Goal: Share content: Contribute content

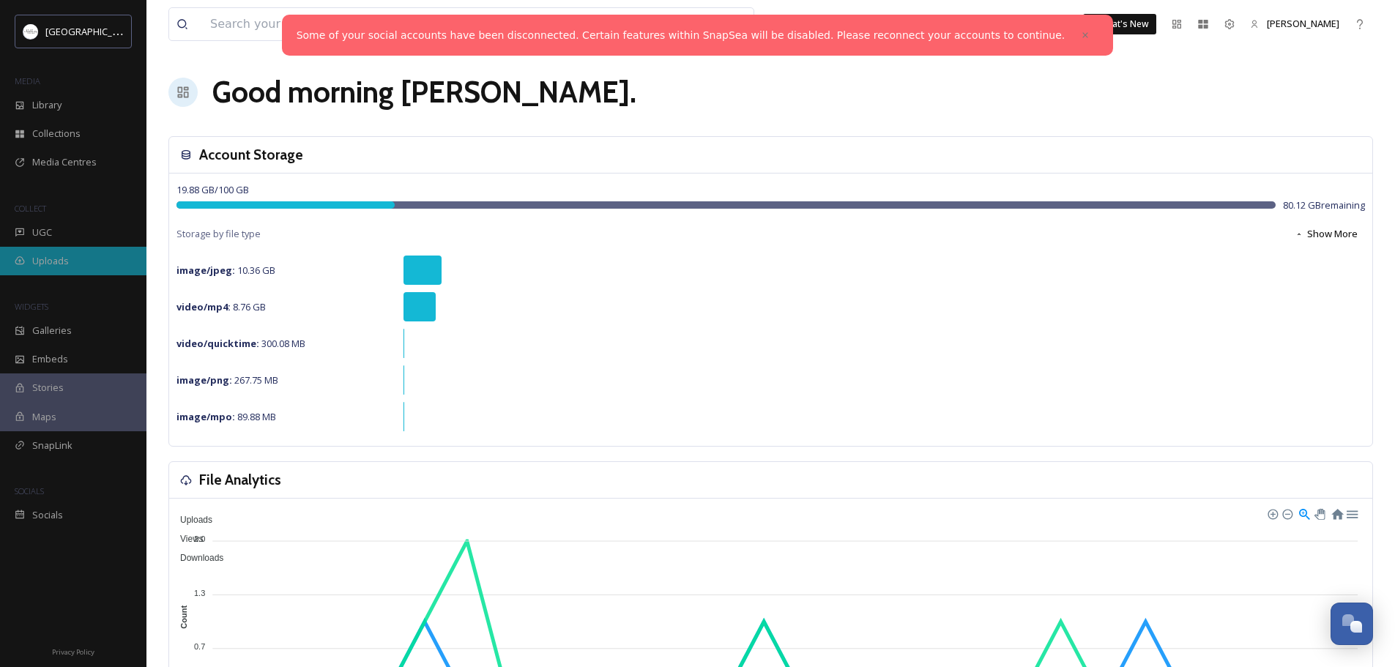
click at [56, 261] on span "Uploads" at bounding box center [50, 261] width 37 height 14
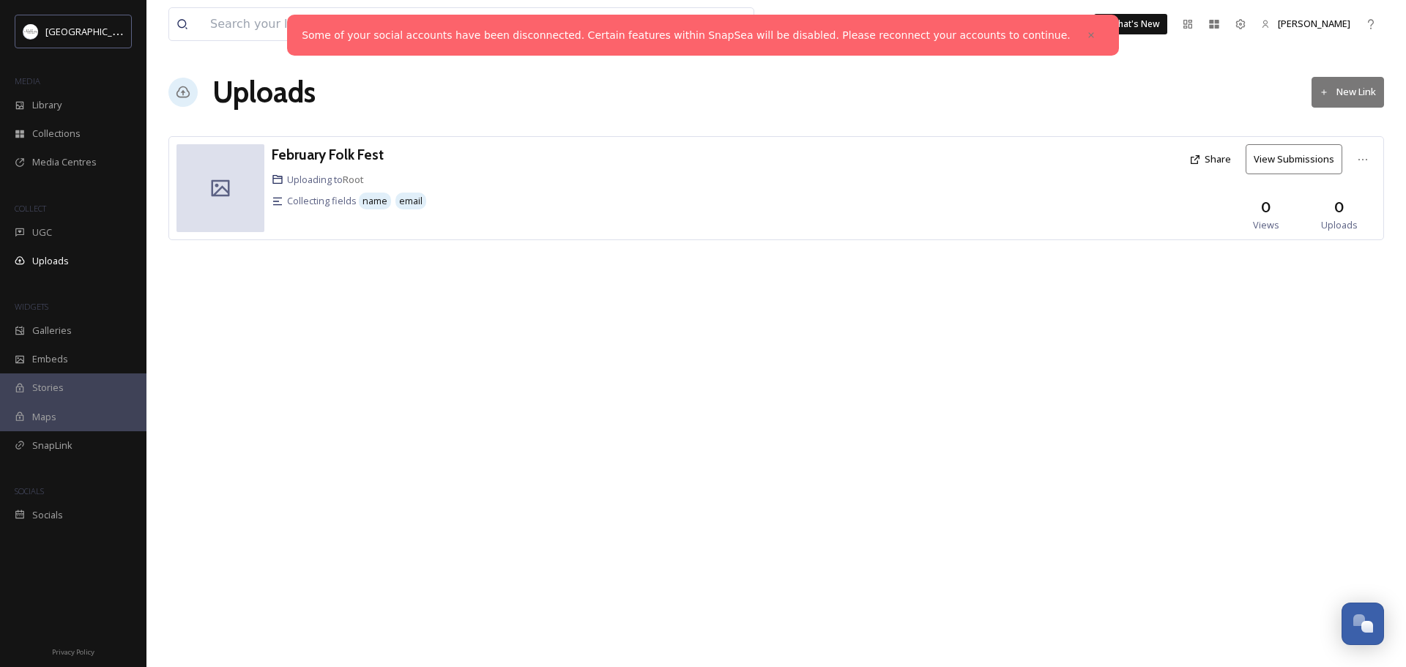
click at [1321, 91] on icon at bounding box center [1325, 93] width 10 height 10
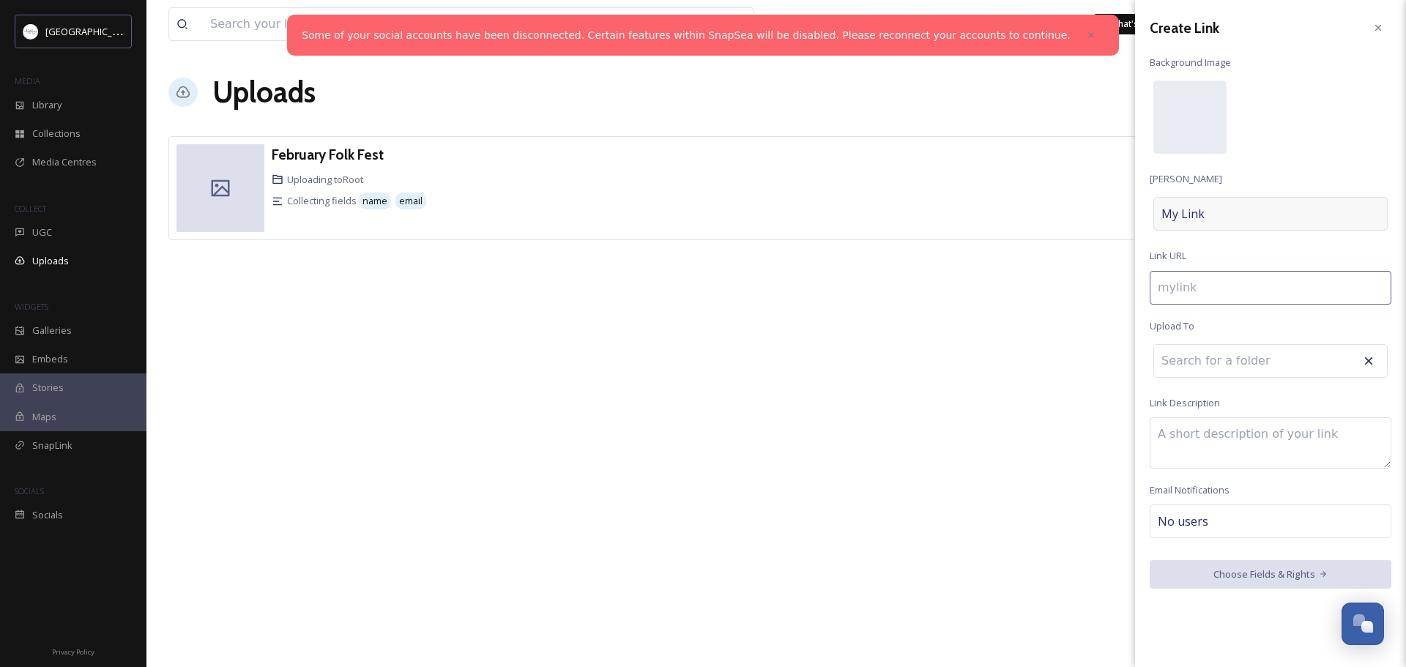
click at [1217, 212] on div "My Link" at bounding box center [1271, 214] width 234 height 34
type input "h"
type input "H"
type input "hi"
type input "Hi"
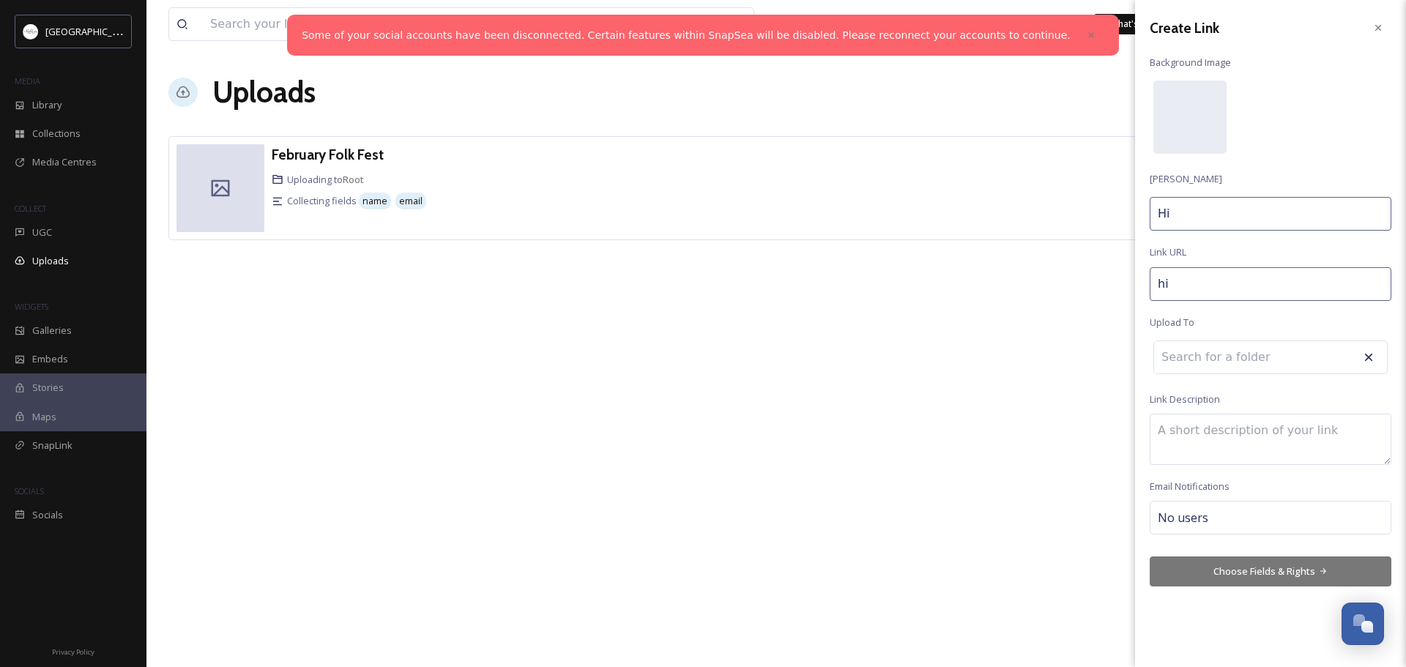
type input "hik"
type input "Hik"
type input "hike"
type input "Hike"
type input "hike-"
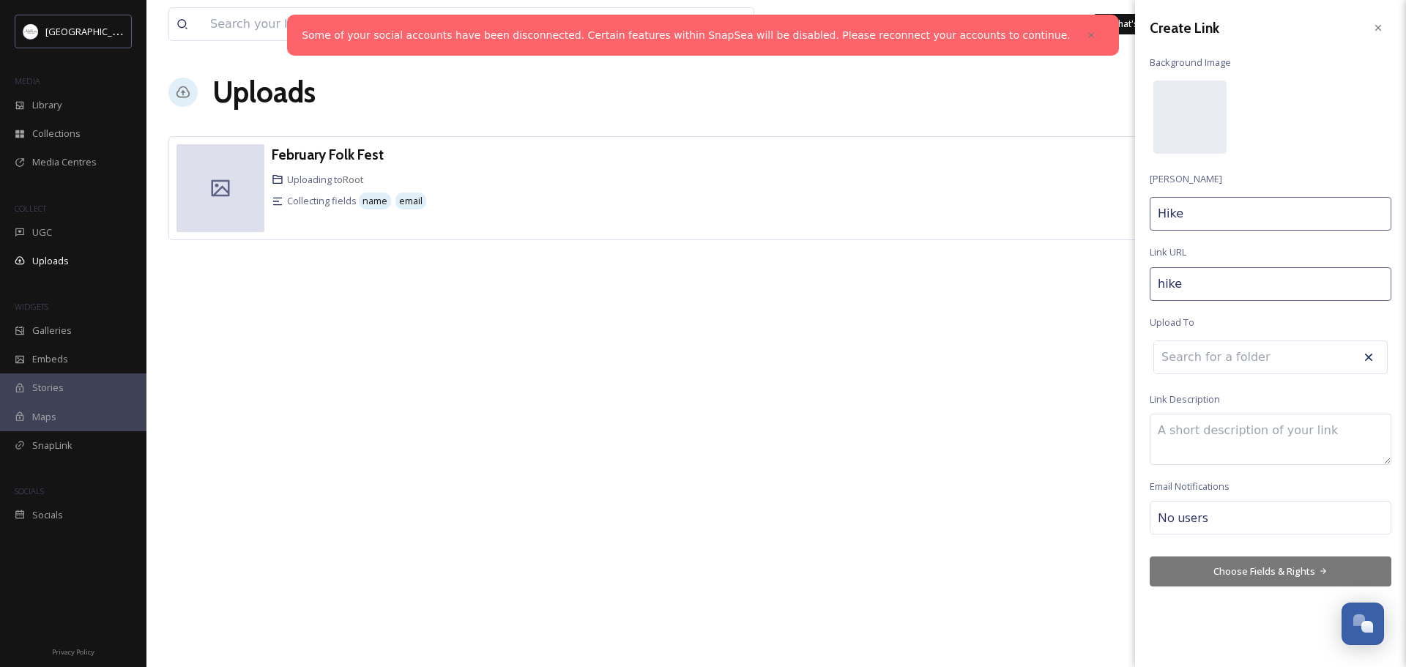
type input "Hike"
type input "hike-h"
type input "Hike H"
type input "hike-ha"
type input "Hike Ha"
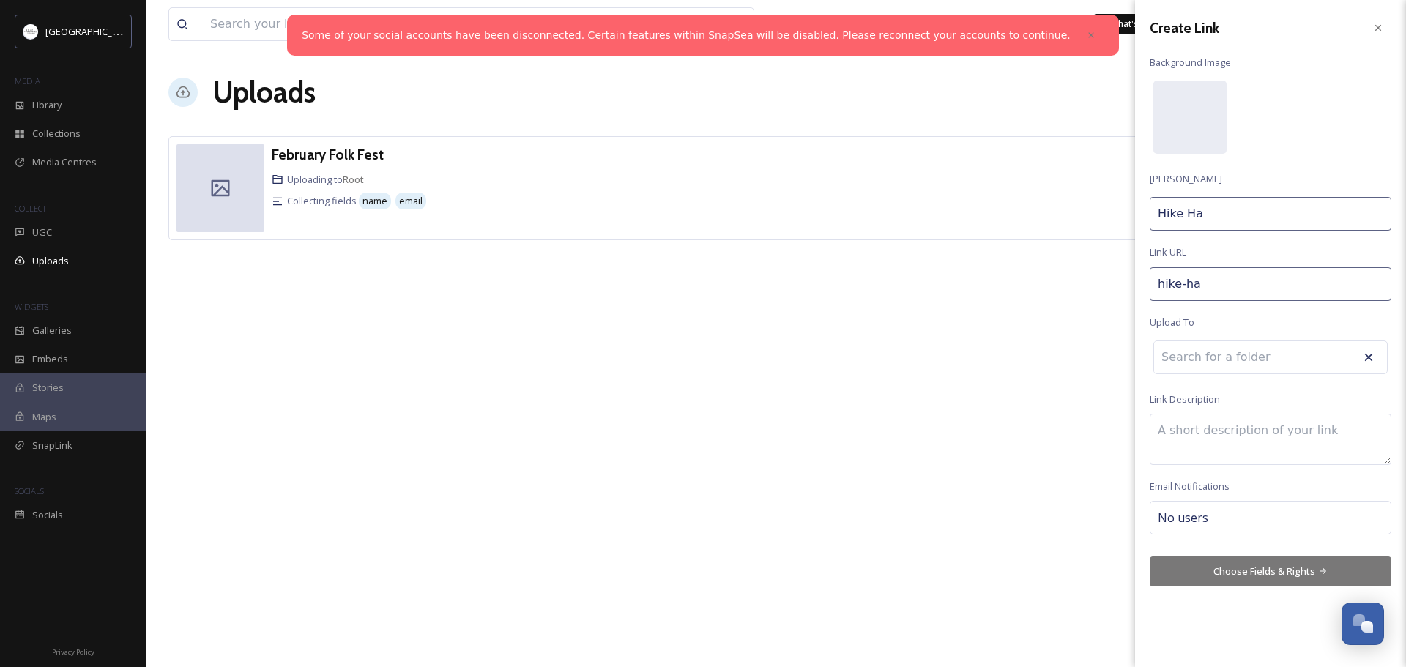
type input "hike-hal"
type input "[PERSON_NAME]"
type input "hike-hali"
type input "[PERSON_NAME]"
type input "hike-halib"
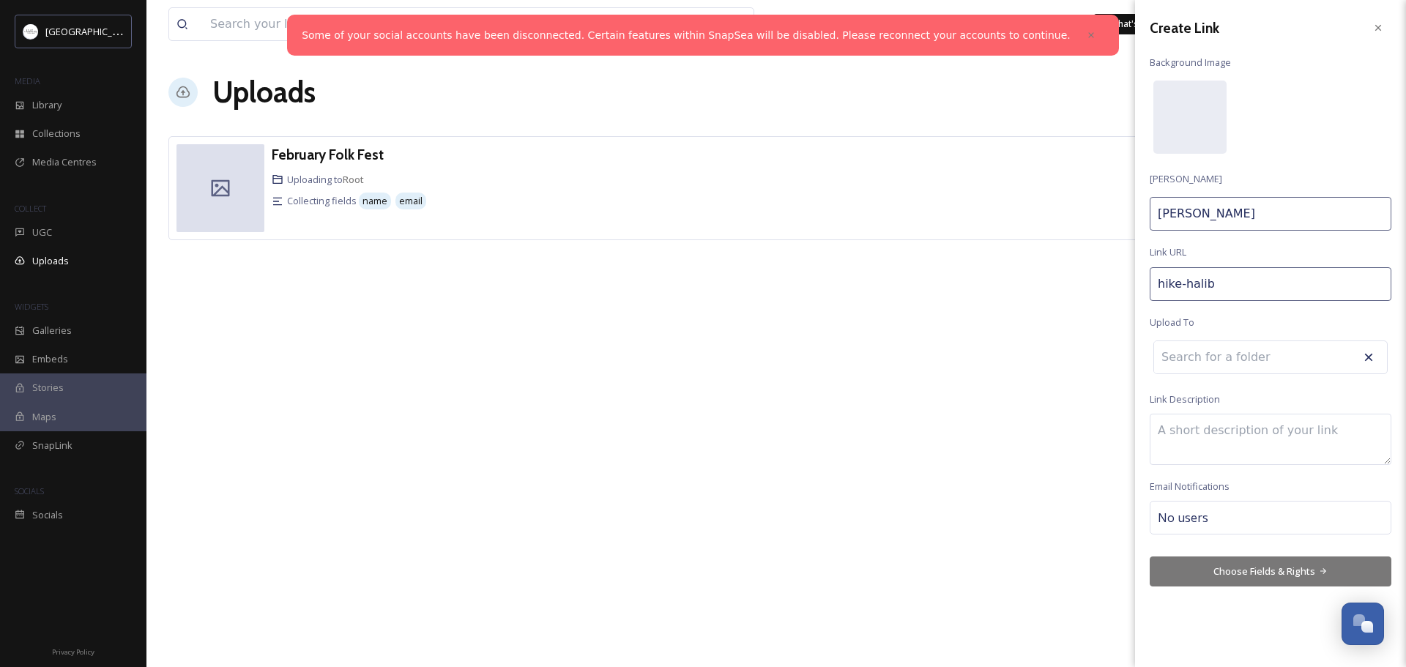
type input "[PERSON_NAME]"
type input "hike-halibu"
type input "[PERSON_NAME]"
type input "hike-halibur"
type input "[PERSON_NAME]"
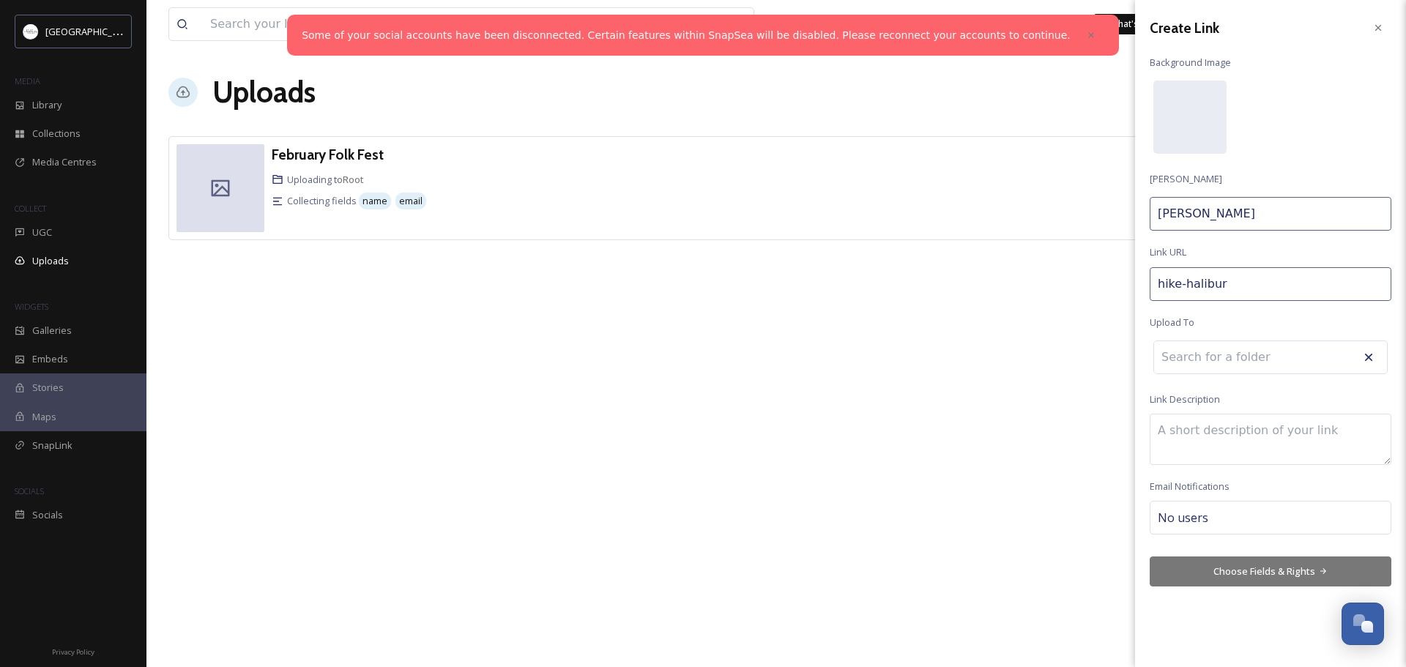
type input "hike-haliburt"
type input "[PERSON_NAME]"
type input "hike-haliburto"
type input "[PERSON_NAME]"
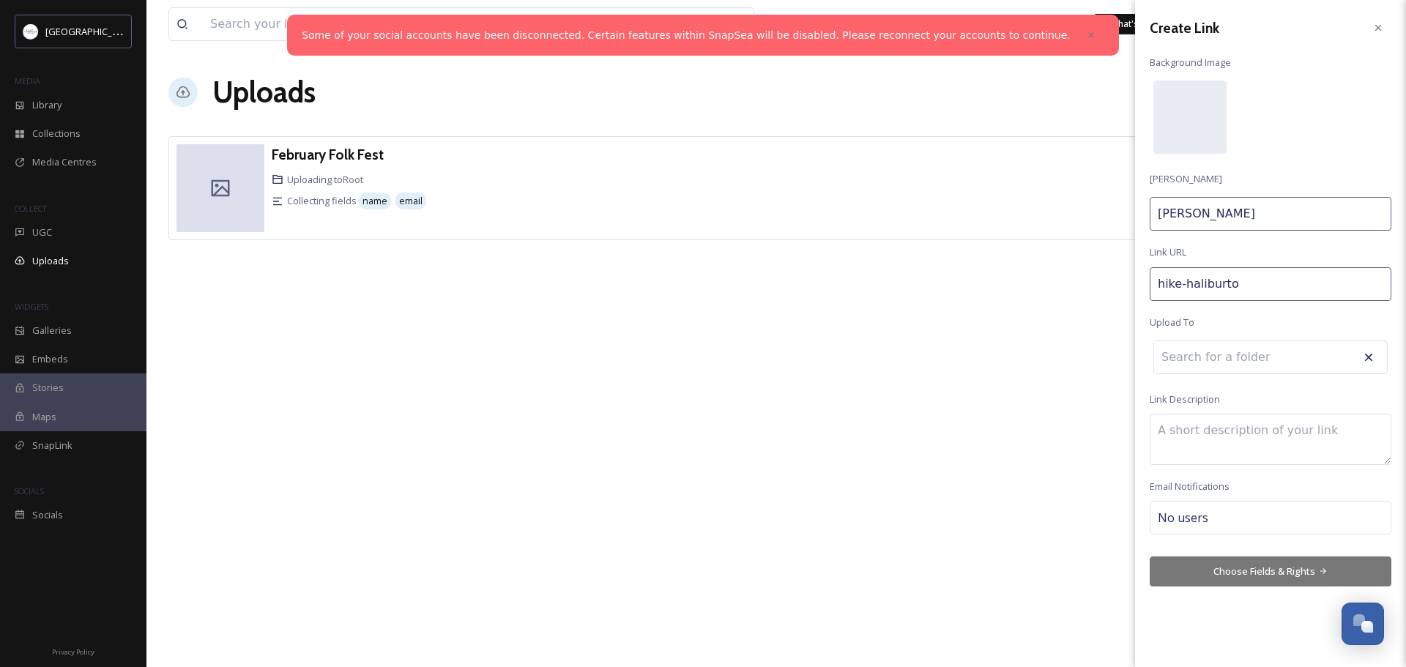
type input "[PERSON_NAME]"
type input "[PERSON_NAME]-"
type input "[PERSON_NAME]"
type input "hike-haliburton-2"
type input "[PERSON_NAME] 2"
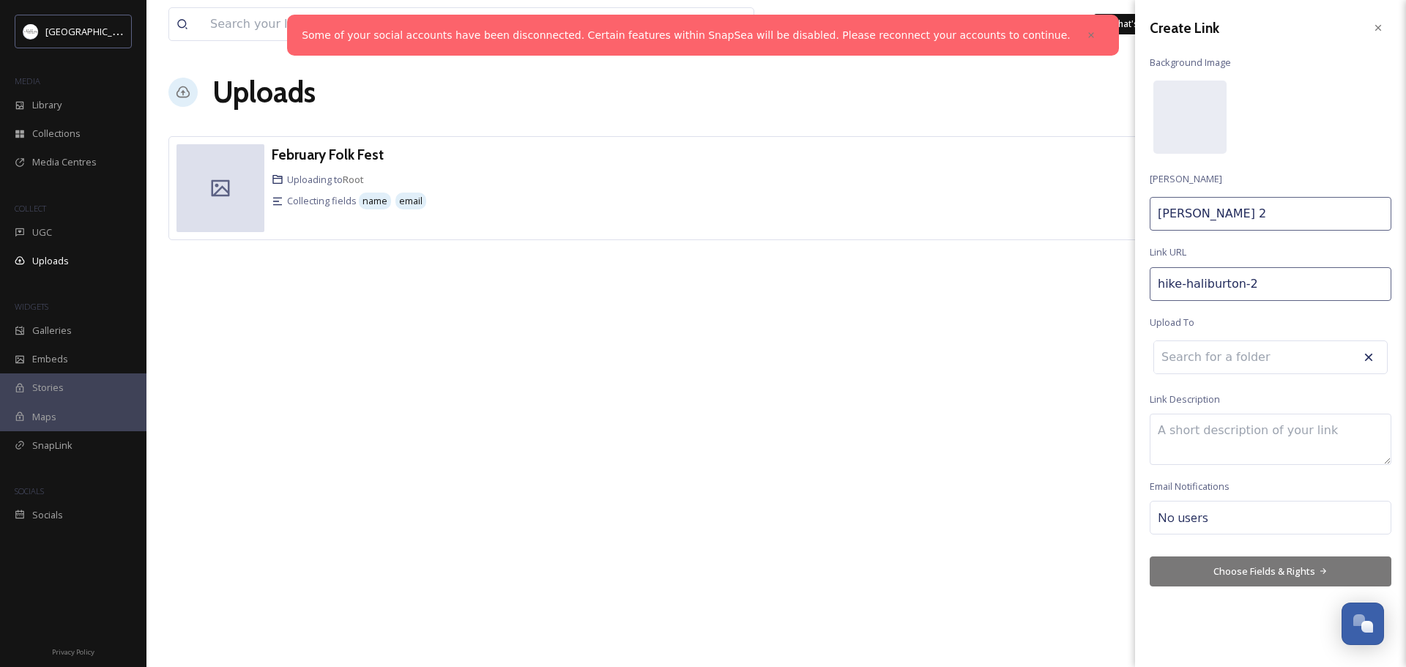
type input "hike-haliburton-20"
type input "[PERSON_NAME] 20"
type input "hike-haliburton-202"
type input "Hike Haliburton 202"
type input "hike-haliburton-2025"
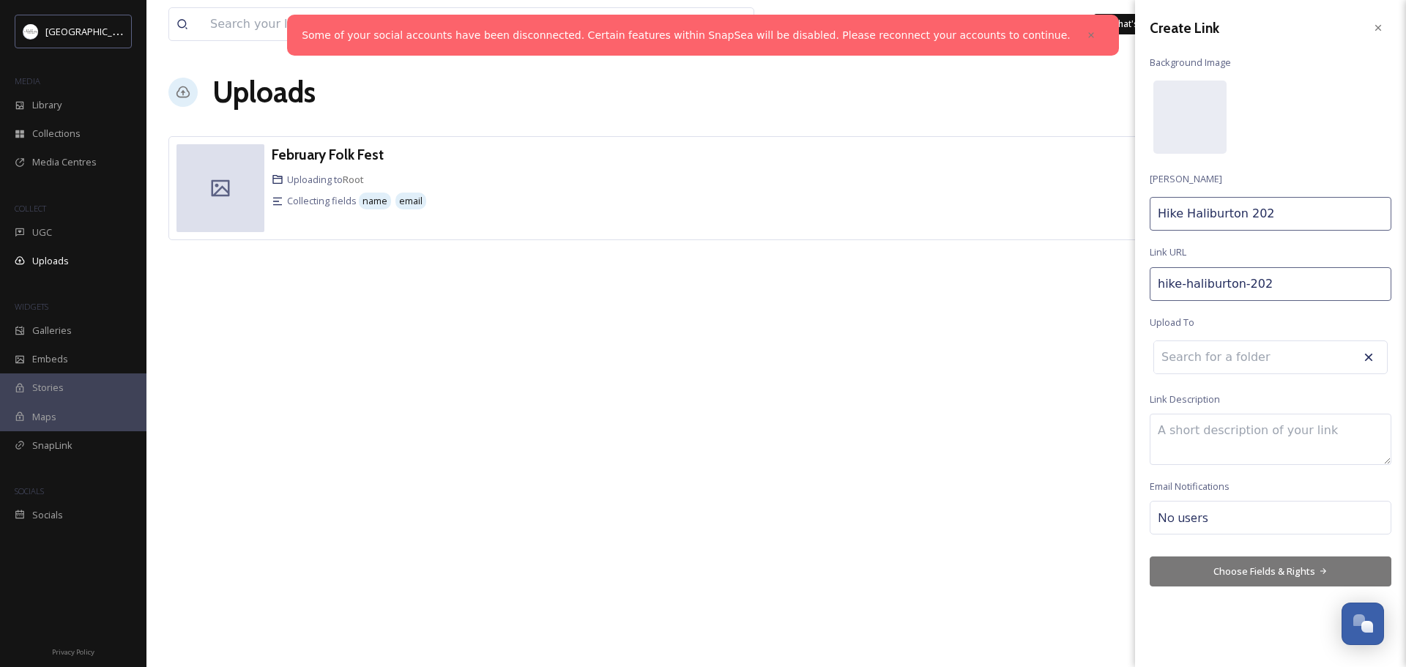
type input "[PERSON_NAME] 2025"
click at [1199, 108] on div at bounding box center [1190, 117] width 73 height 73
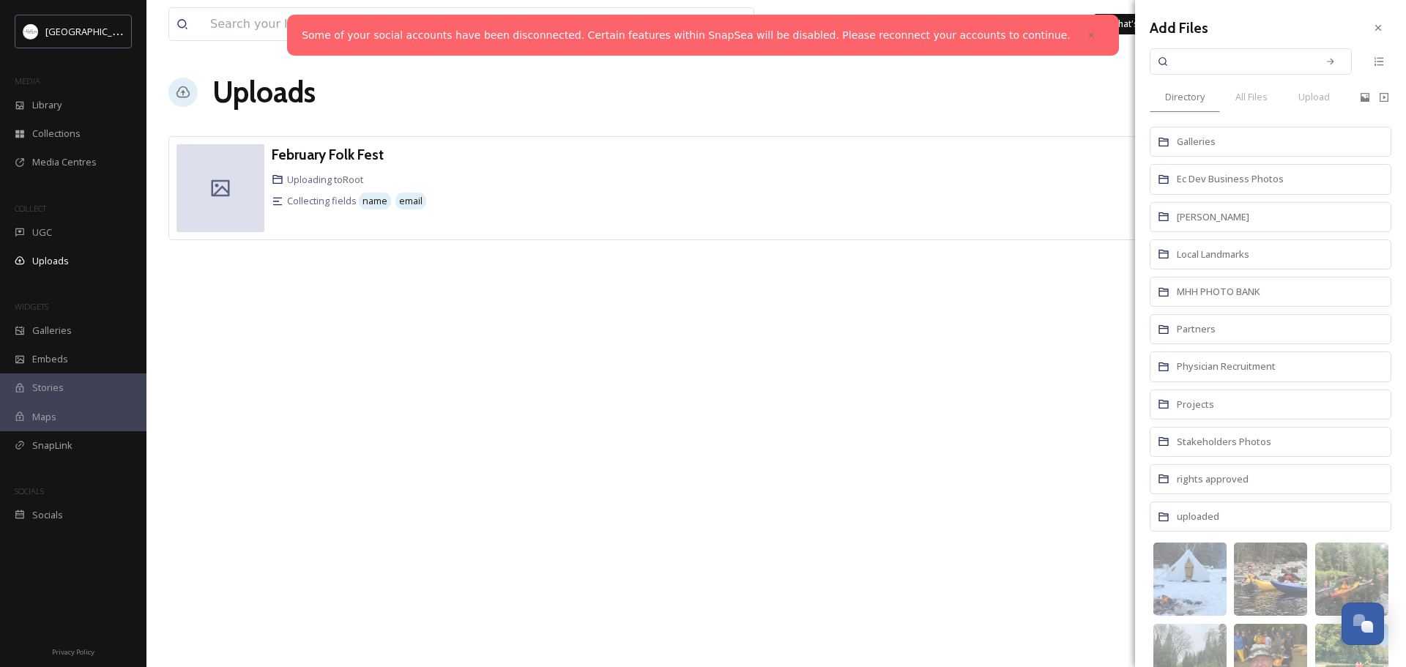
click at [1233, 60] on input at bounding box center [1241, 61] width 138 height 32
type input "logo"
click at [1327, 62] on icon at bounding box center [1330, 61] width 7 height 7
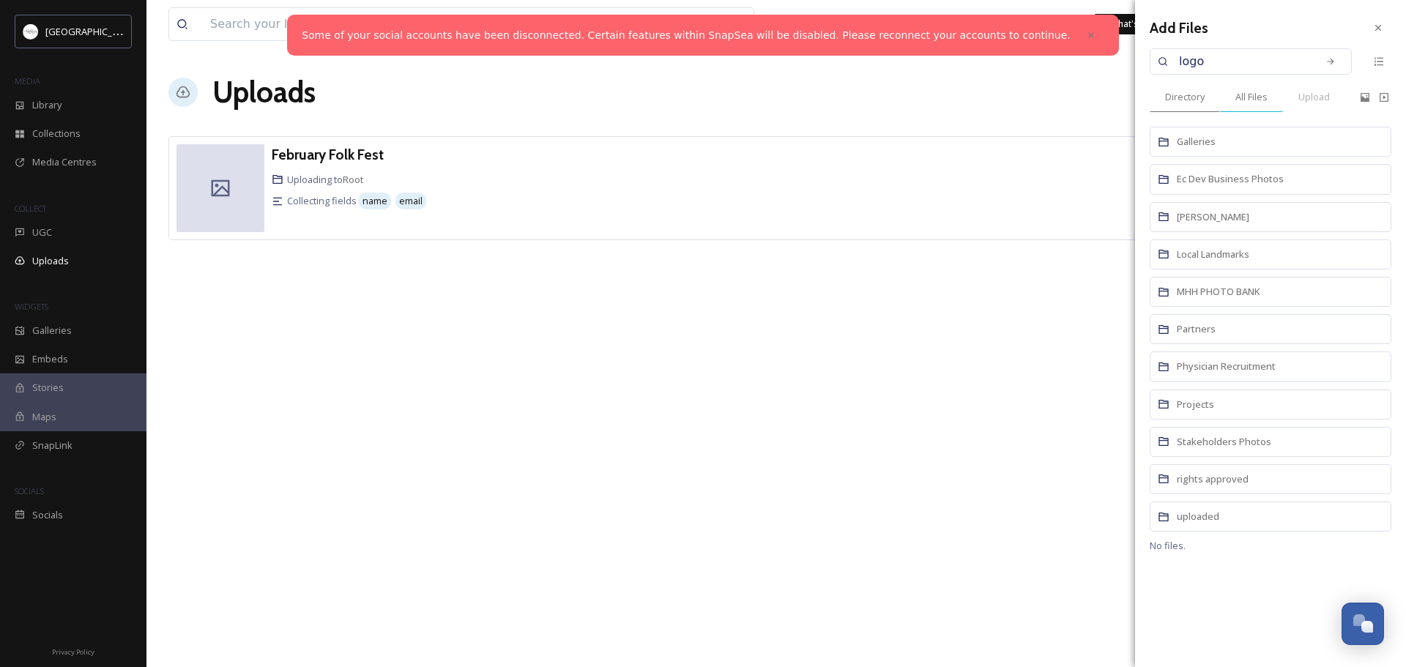
click at [1249, 97] on span "All Files" at bounding box center [1252, 97] width 32 height 14
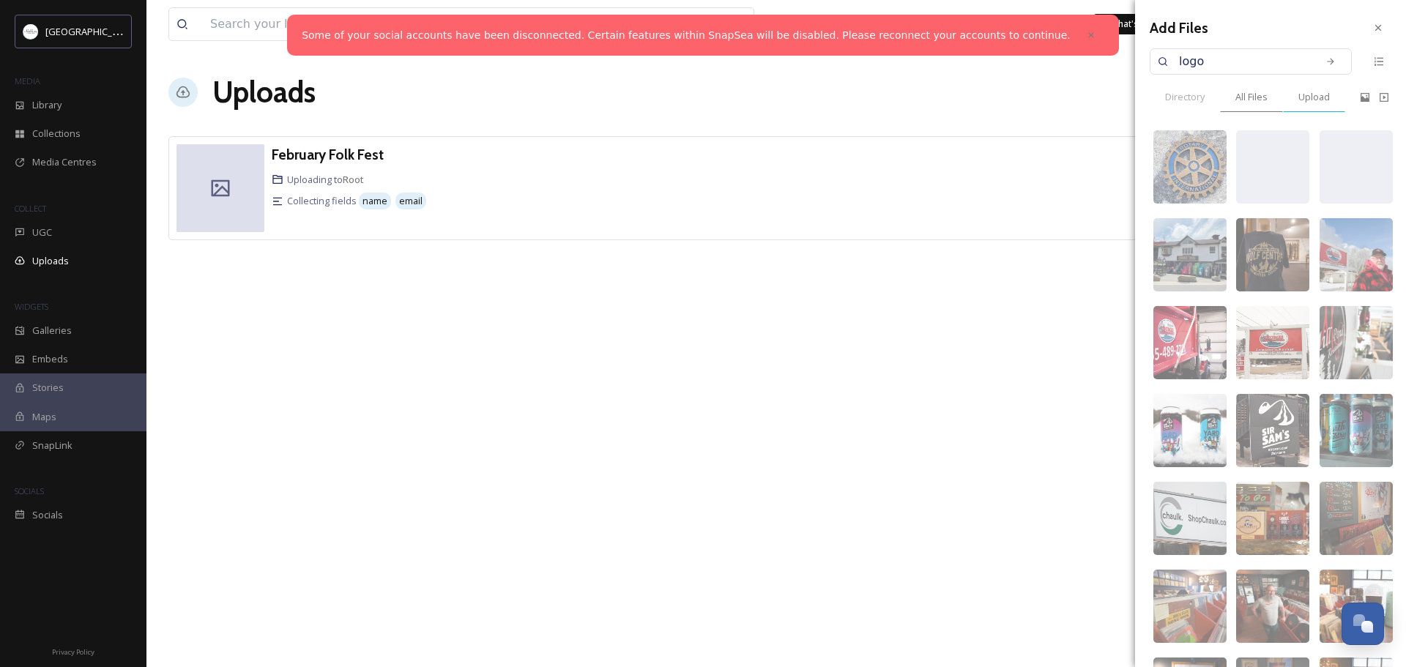
click at [1315, 98] on span "Upload" at bounding box center [1314, 97] width 31 height 14
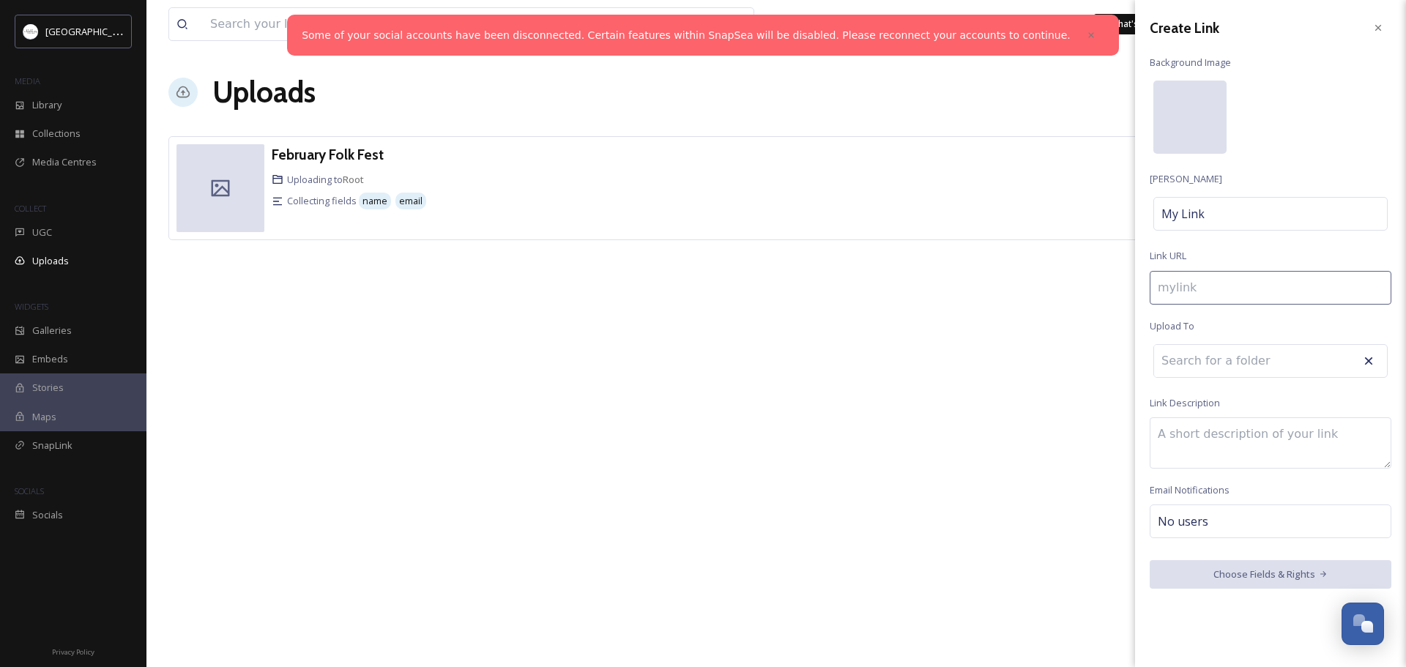
click at [1183, 113] on div at bounding box center [1190, 117] width 73 height 73
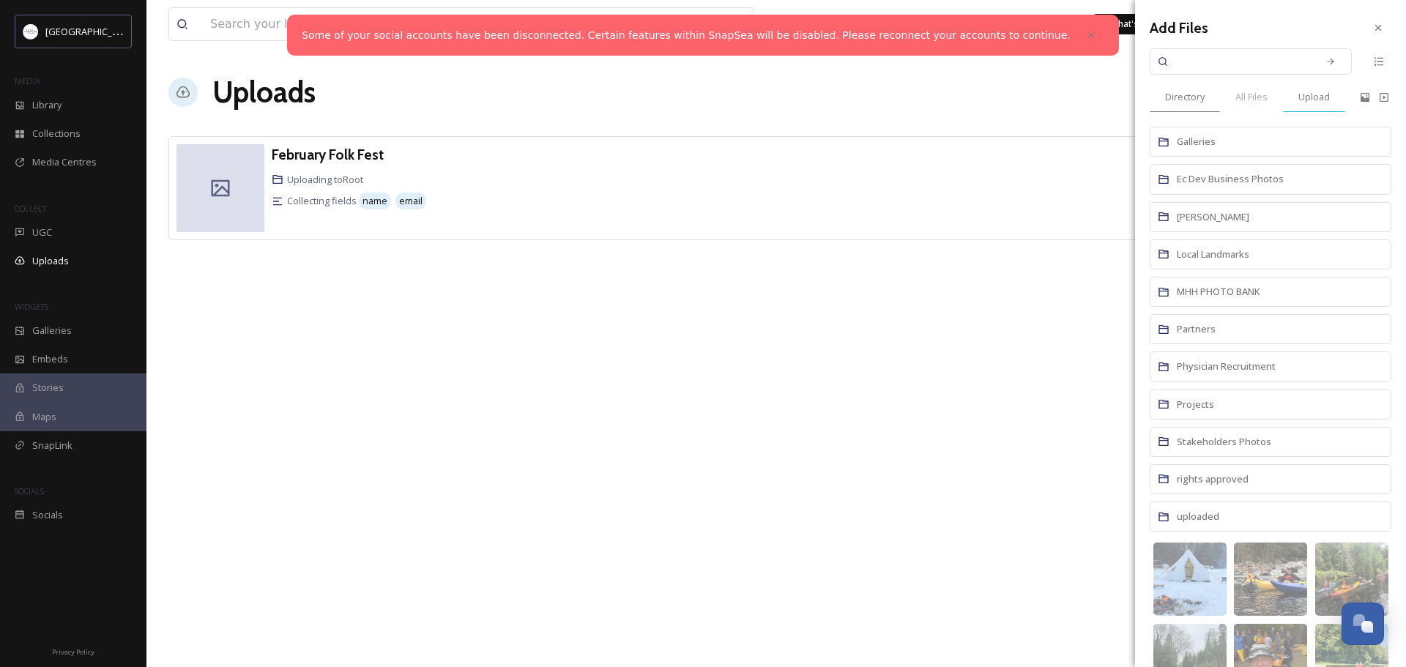
click at [1312, 96] on span "Upload" at bounding box center [1314, 97] width 31 height 14
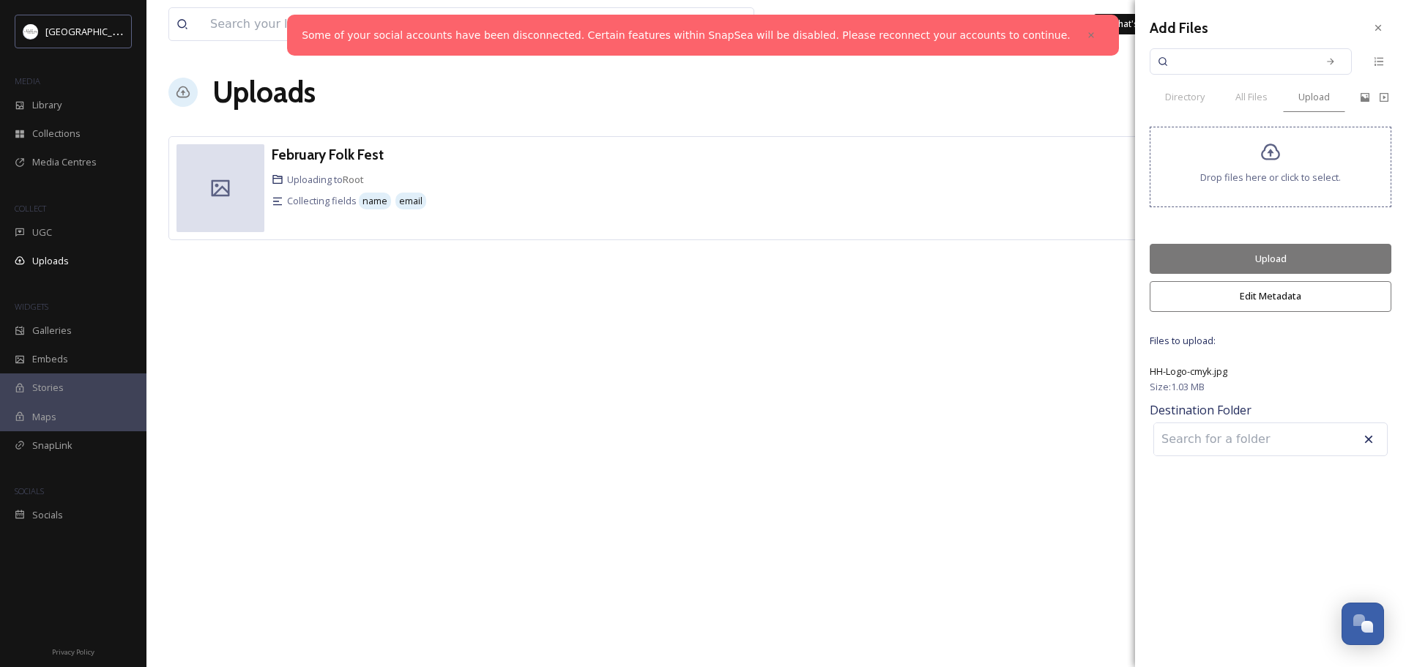
click at [1276, 256] on button "Upload" at bounding box center [1271, 259] width 242 height 30
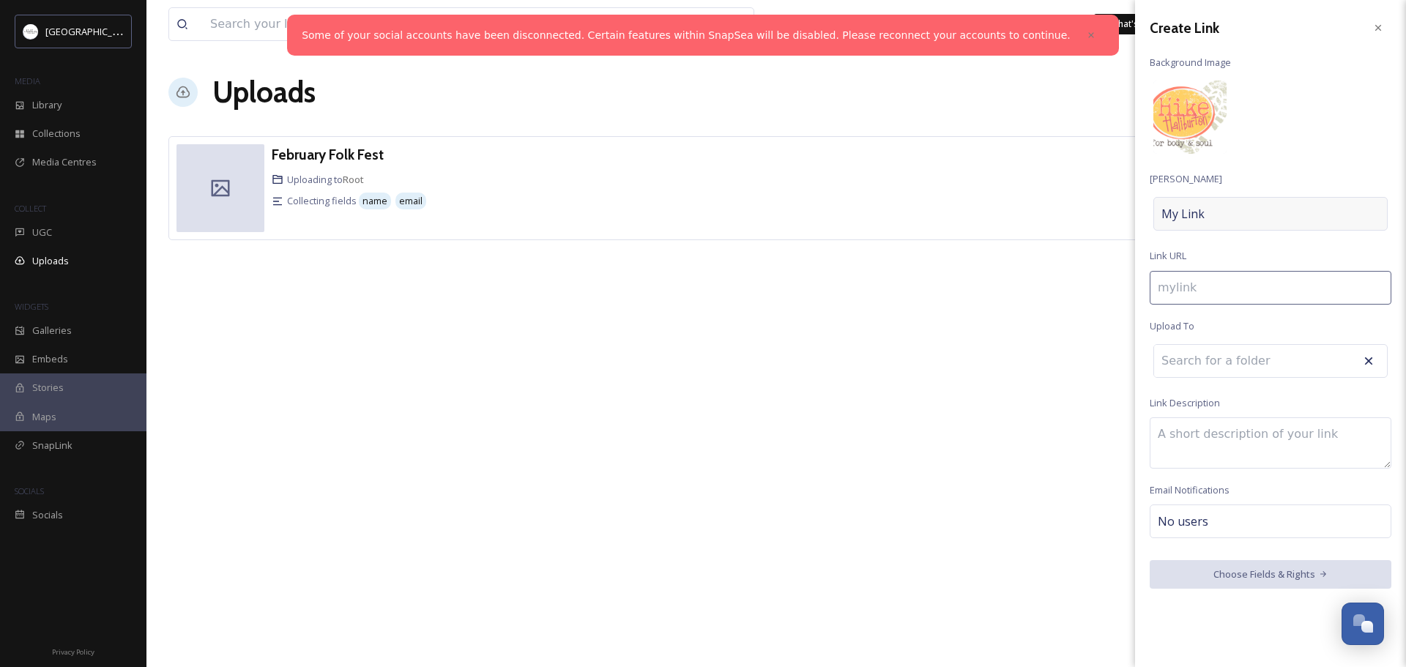
click at [1230, 213] on div "My Link" at bounding box center [1271, 214] width 234 height 34
type input "h"
type input "H"
type input "hi"
type input "Hi"
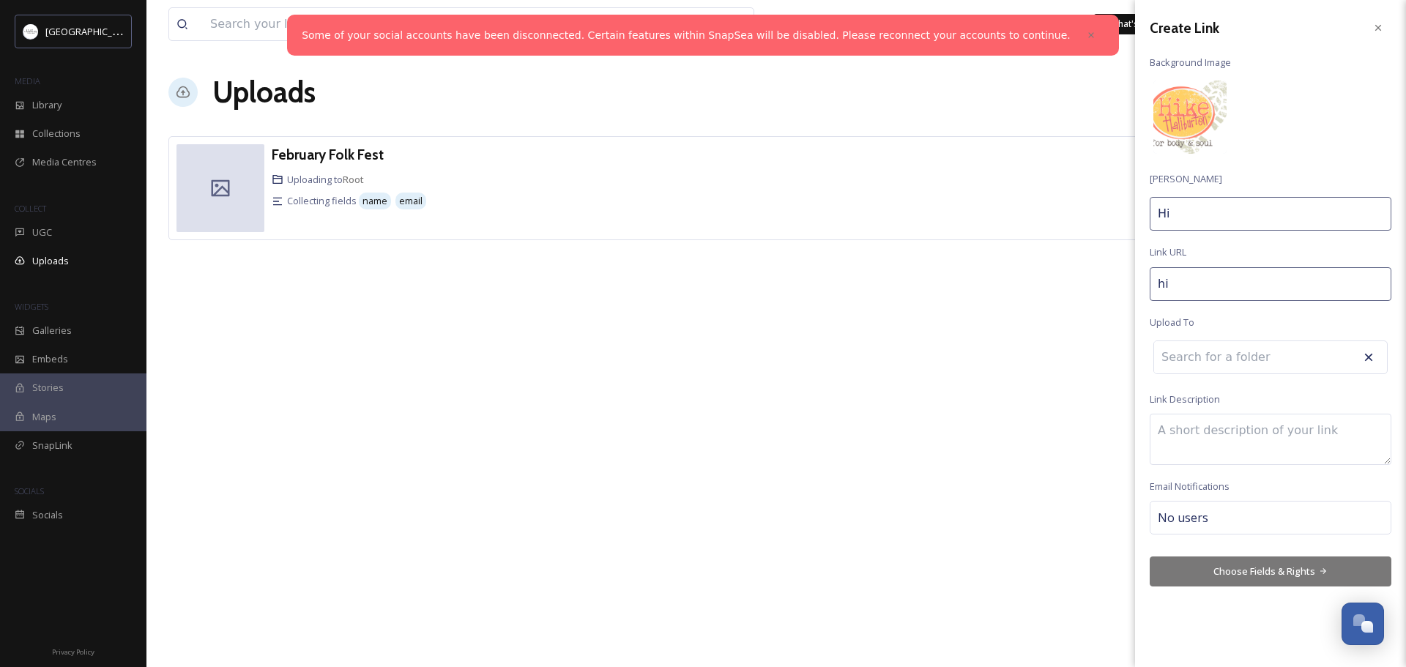
type input "hik"
type input "Hike"
type input "hike-"
type input "Hike"
type input "hike-h"
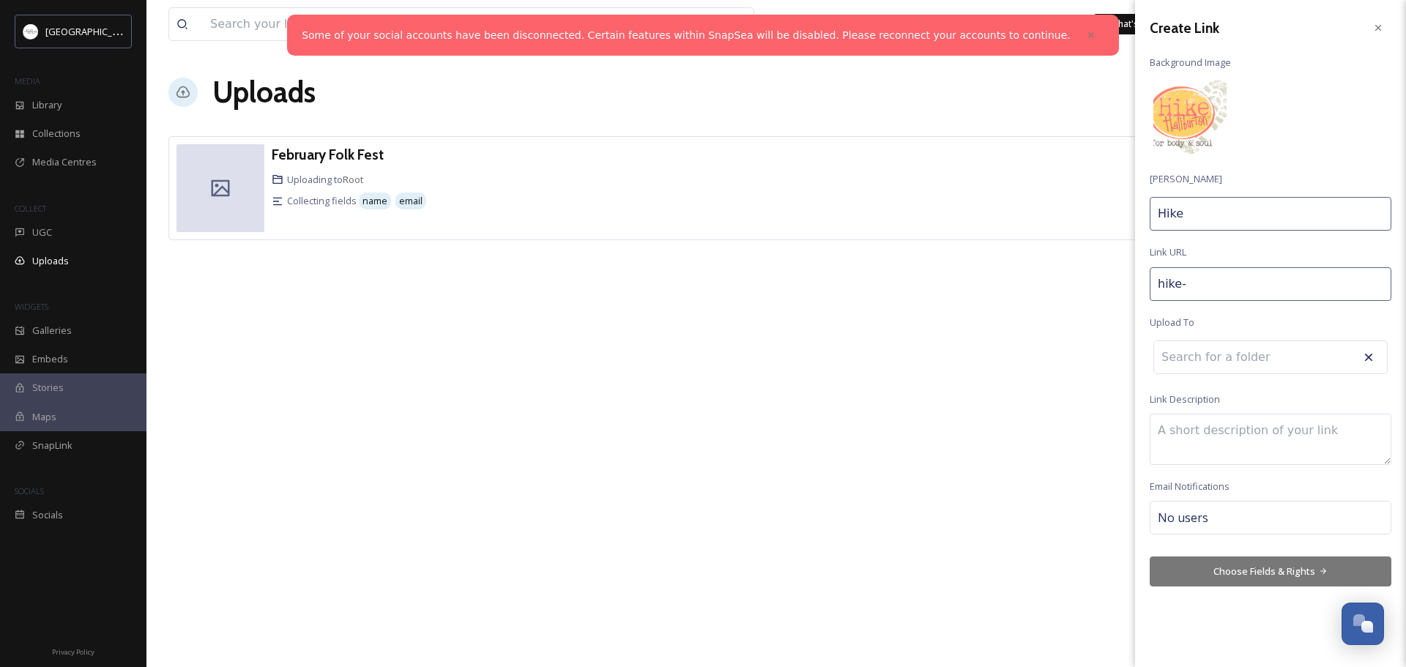
type input "Hike H"
type input "hike-ha"
type input "Hike Ha"
type input "hike-hal"
type input "[PERSON_NAME]"
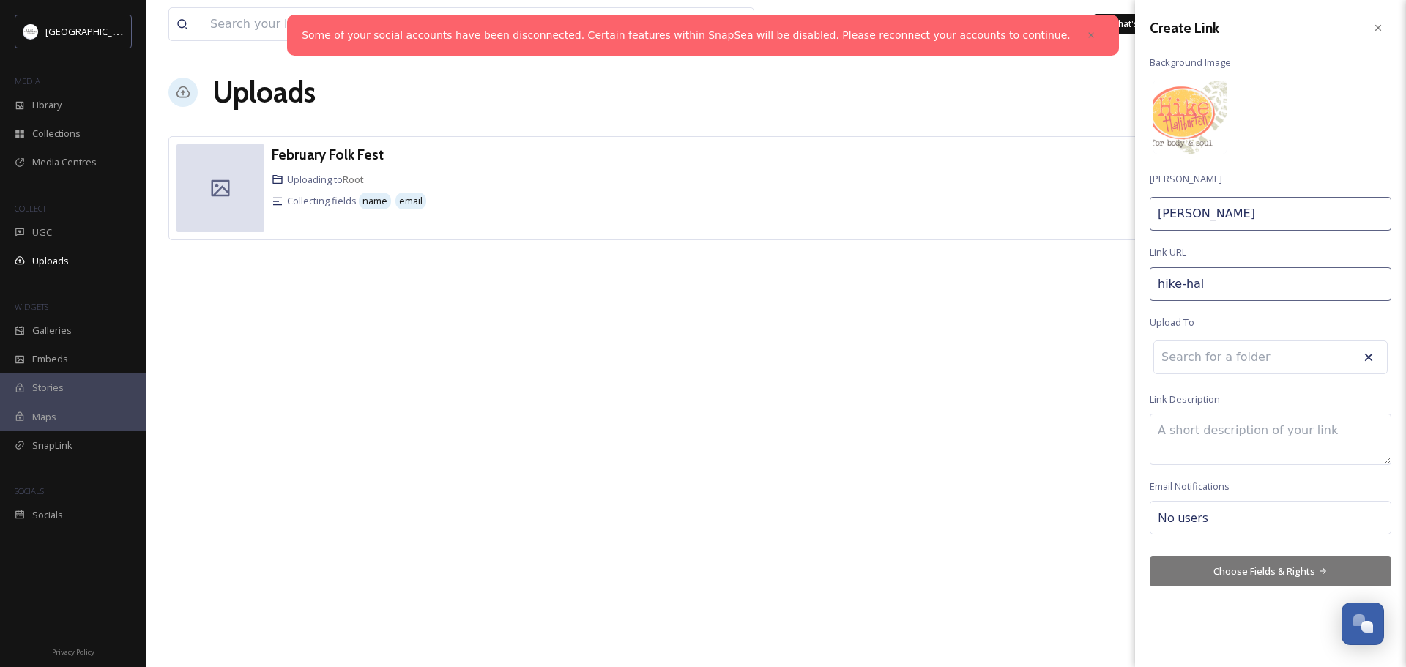
type input "hike-hali"
type input "[PERSON_NAME]"
type input "hike-halib"
type input "[PERSON_NAME]"
type input "hike-halibu"
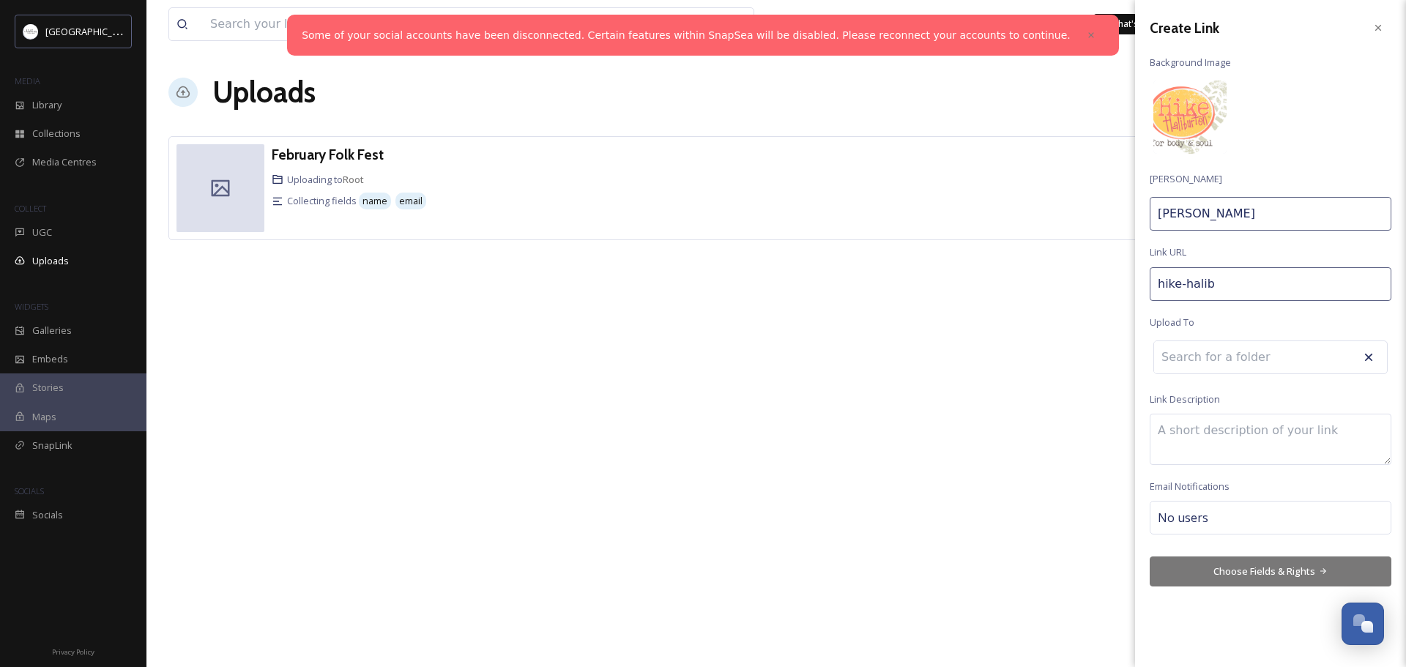
type input "[PERSON_NAME]"
type input "hike-halibur"
type input "[PERSON_NAME]"
type input "hike-haliburt"
type input "[PERSON_NAME]"
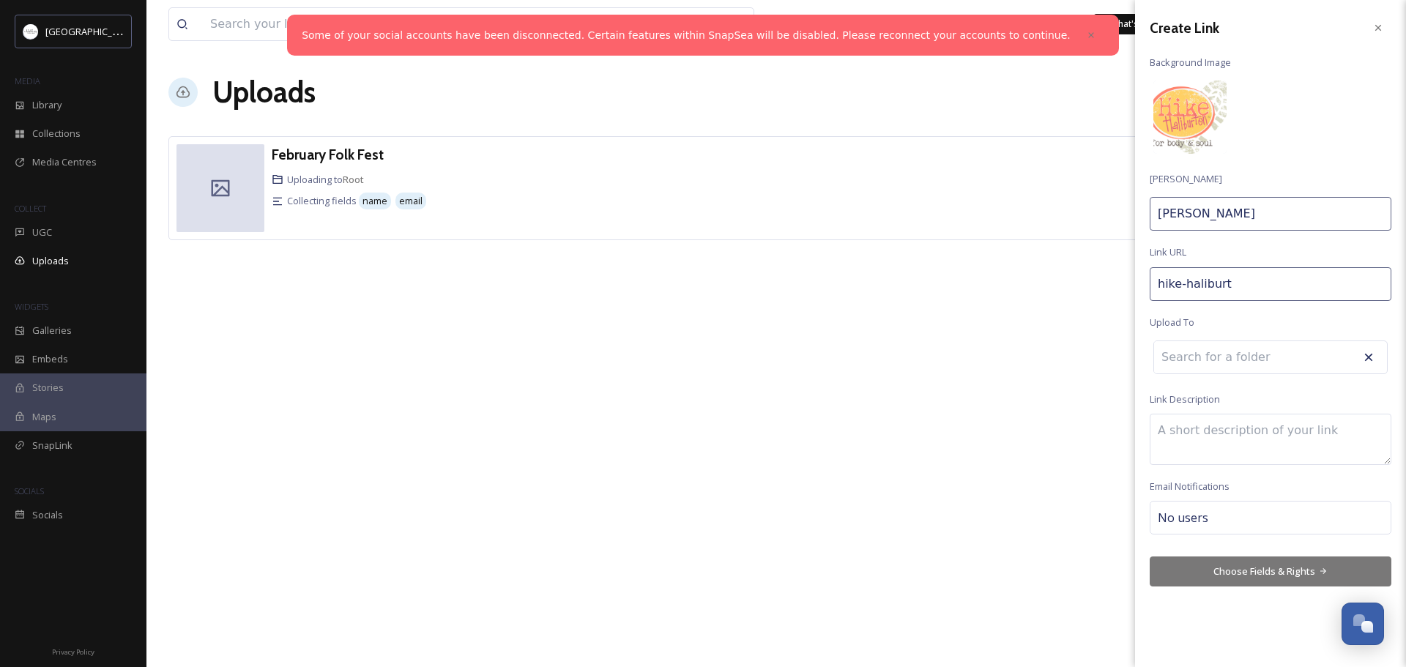
type input "hike-haliburto"
type input "[PERSON_NAME]"
type input "[PERSON_NAME]-"
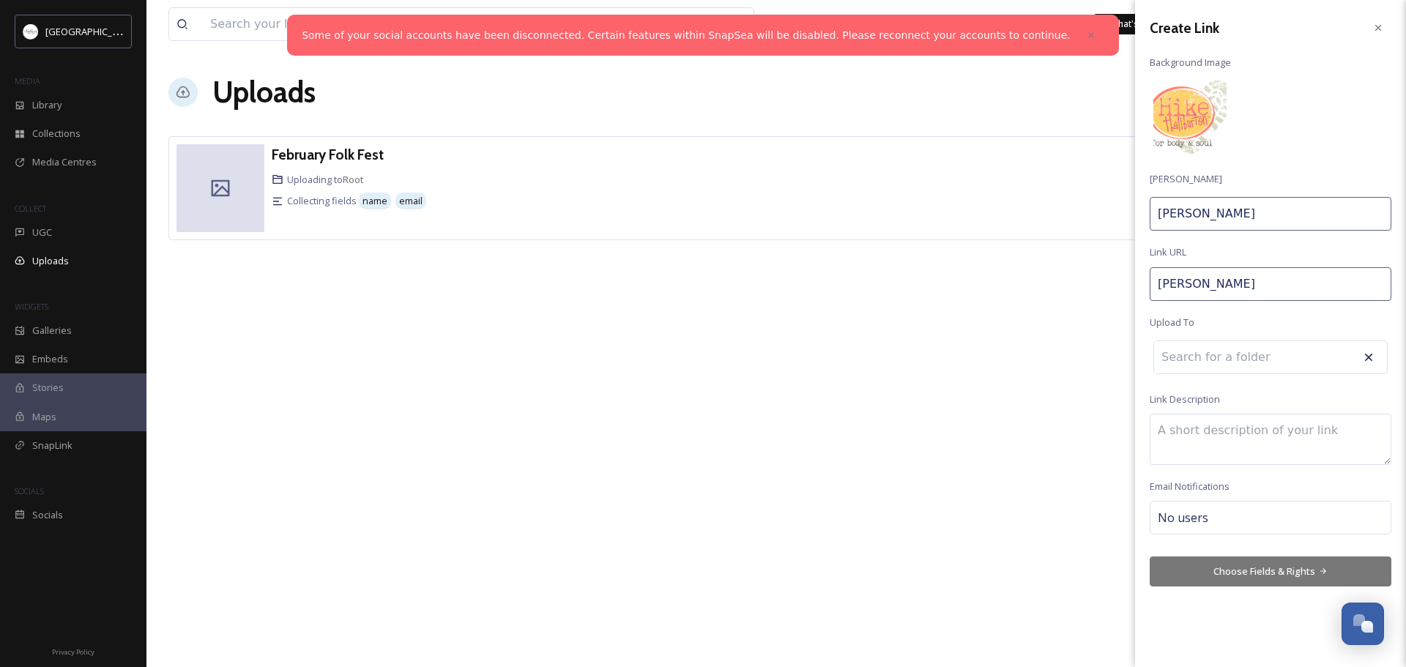
type input "[PERSON_NAME]"
type input "hike-haliburton-2"
type input "[PERSON_NAME] 2"
type input "hike-haliburton-20"
type input "Hike Haliburton 202"
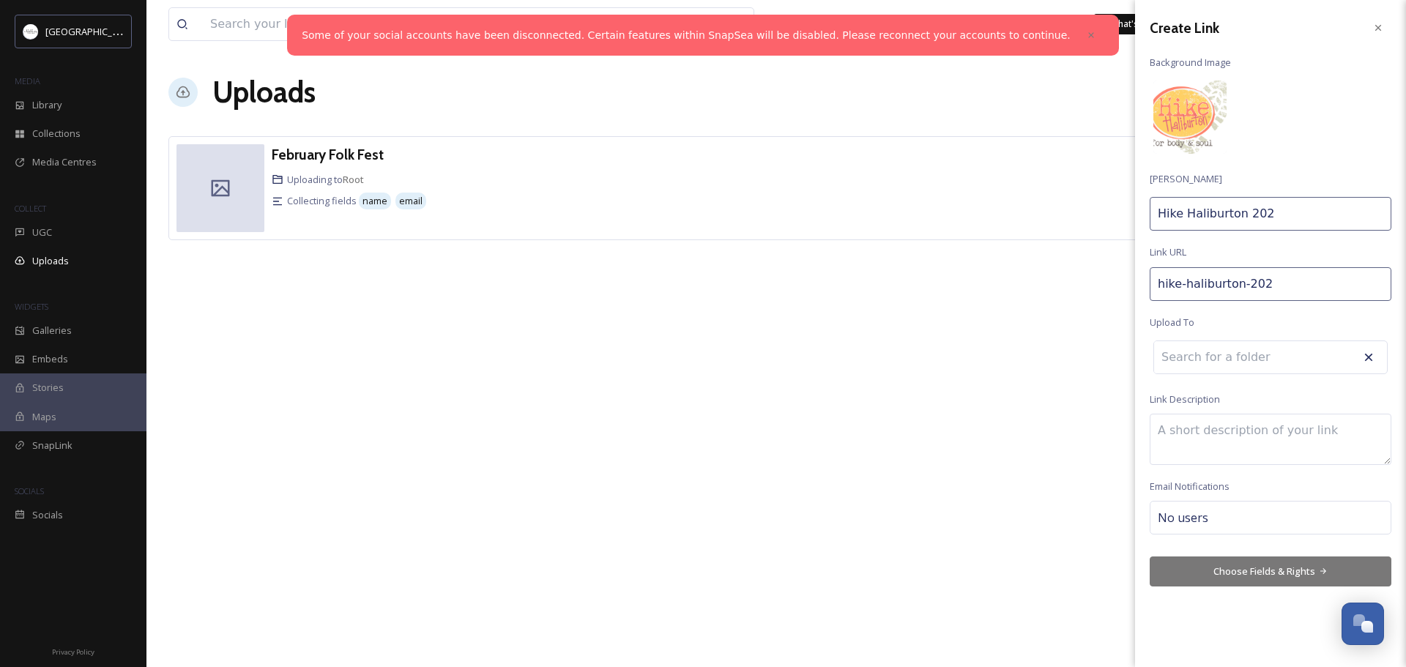
type input "hike-haliburton-2025"
type input "[PERSON_NAME] 2025"
click at [1219, 365] on input at bounding box center [1234, 361] width 161 height 32
click at [1206, 441] on textarea at bounding box center [1271, 442] width 242 height 51
type textarea "Pictures of events and hikes of [PERSON_NAME] 2025"
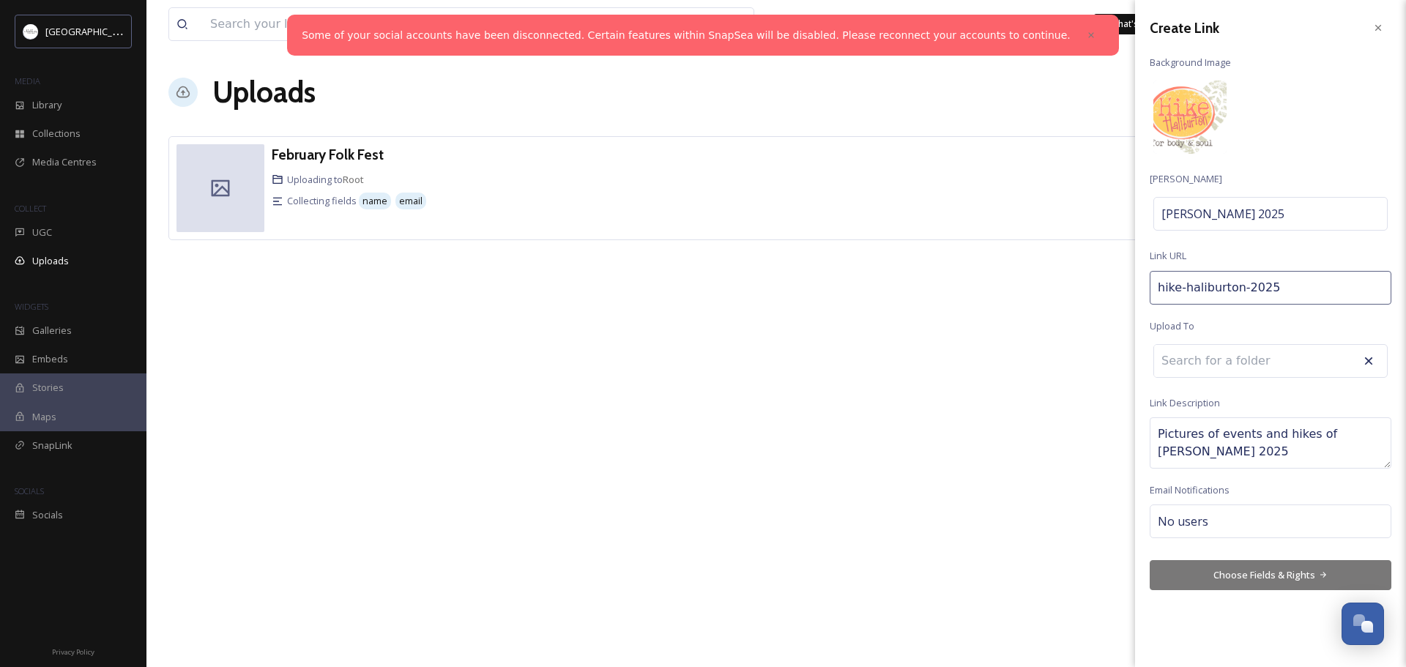
click at [1266, 575] on button "Choose Fields & Rights" at bounding box center [1271, 575] width 242 height 30
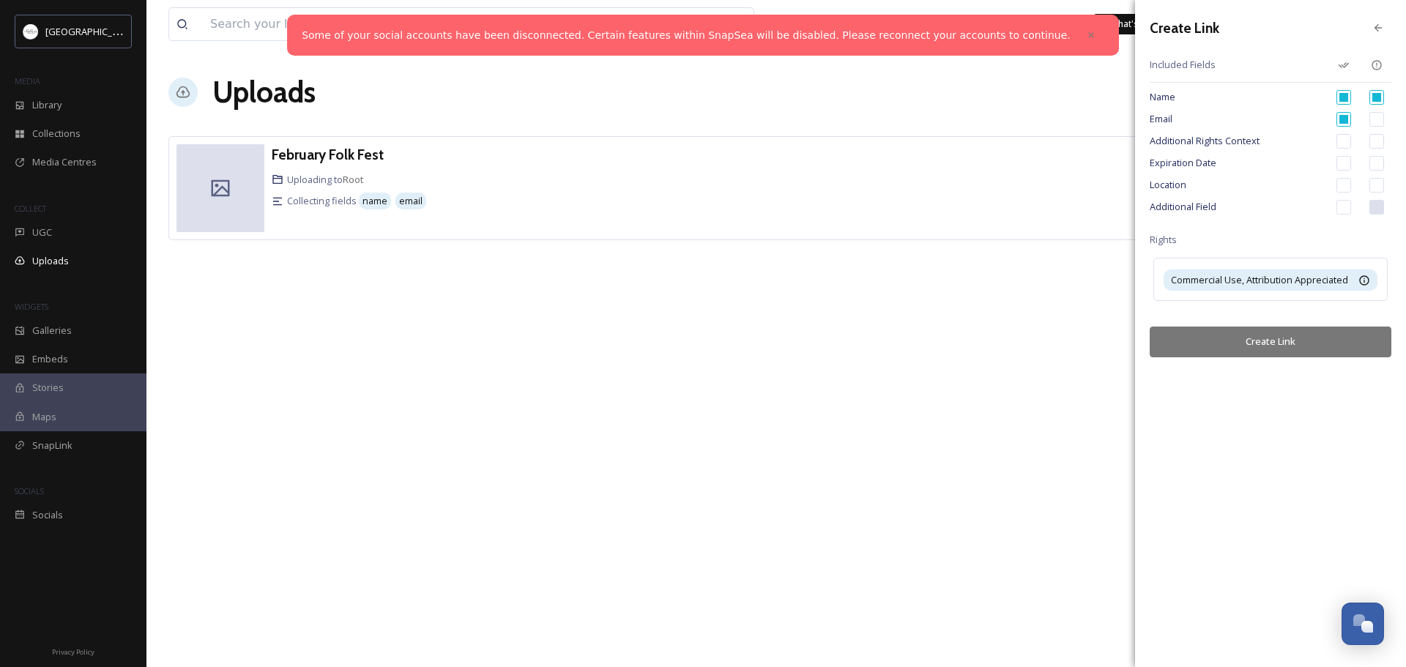
click at [1348, 186] on input "checkbox" at bounding box center [1344, 185] width 15 height 15
checkbox input "true"
click at [1378, 184] on input "checkbox" at bounding box center [1377, 185] width 15 height 15
checkbox input "true"
click at [1375, 97] on input "checkbox" at bounding box center [1377, 97] width 15 height 15
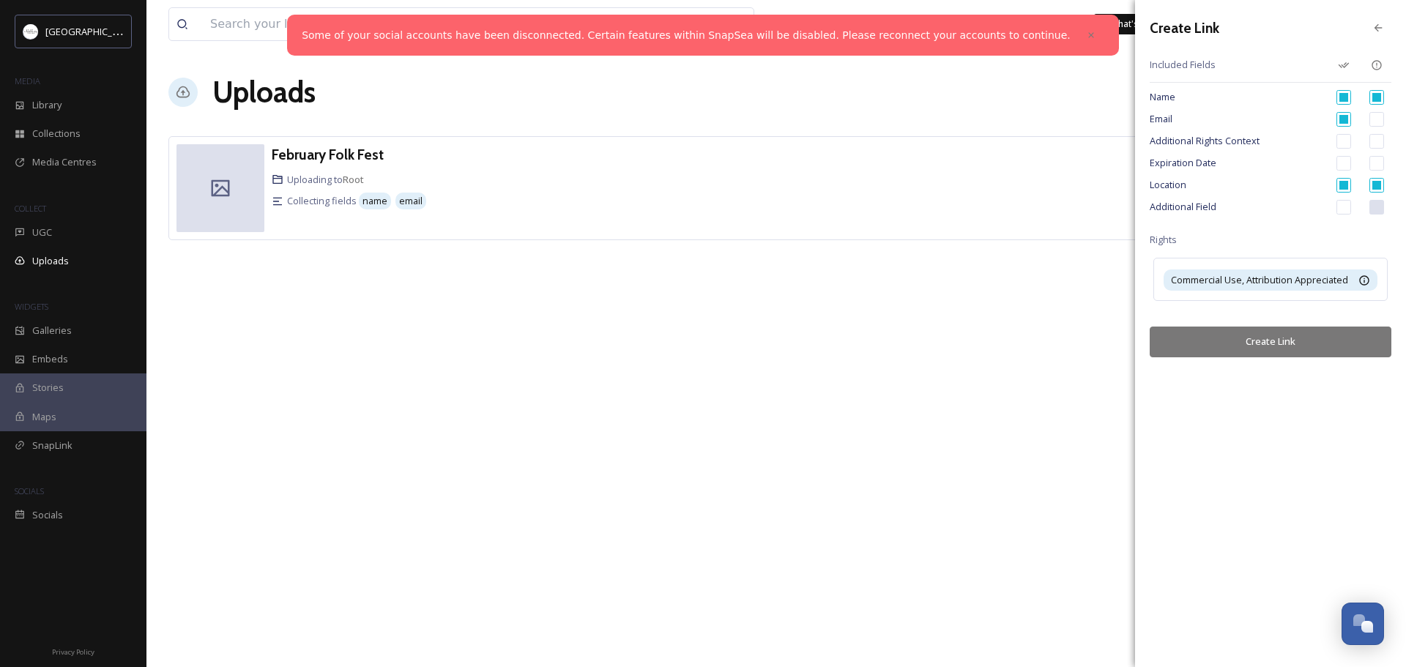
click at [1376, 95] on input "checkbox" at bounding box center [1377, 97] width 15 height 15
checkbox input "true"
click at [1262, 341] on button "Create Link" at bounding box center [1271, 342] width 242 height 30
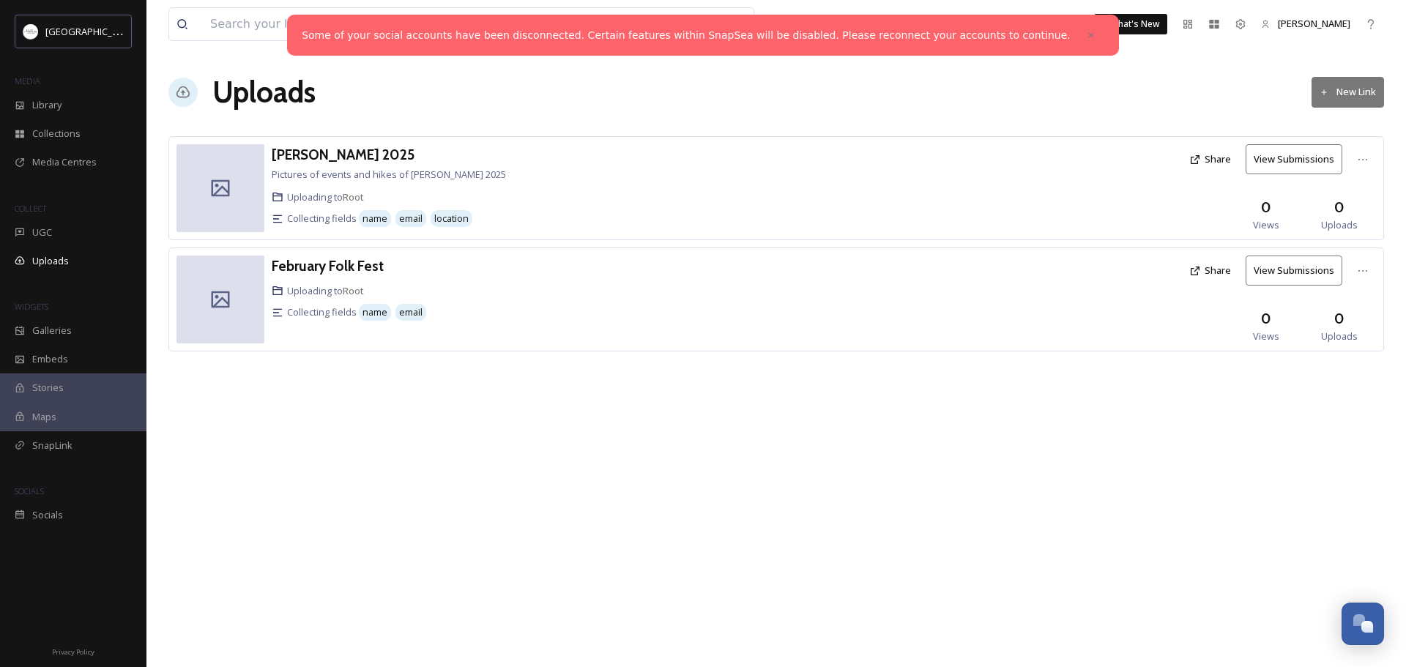
click at [1215, 160] on button "Share" at bounding box center [1210, 159] width 56 height 29
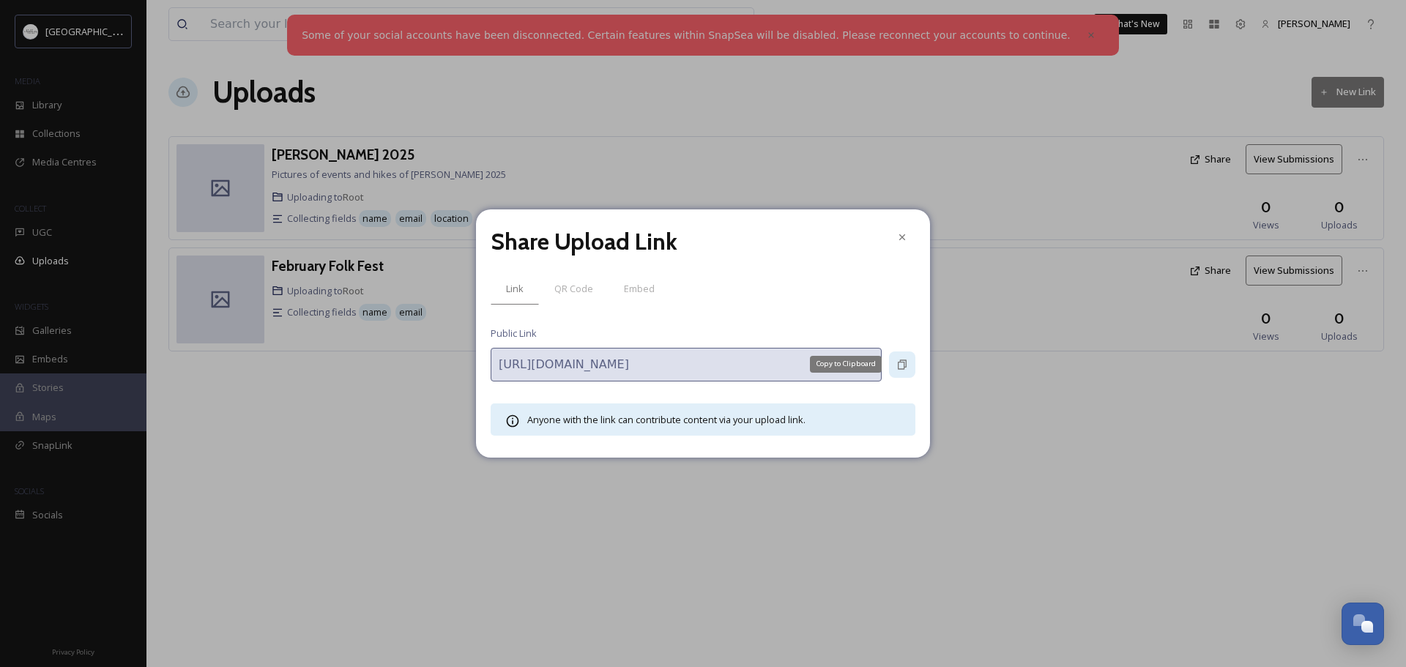
click at [898, 365] on icon at bounding box center [902, 365] width 12 height 12
click at [901, 238] on icon at bounding box center [902, 237] width 12 height 12
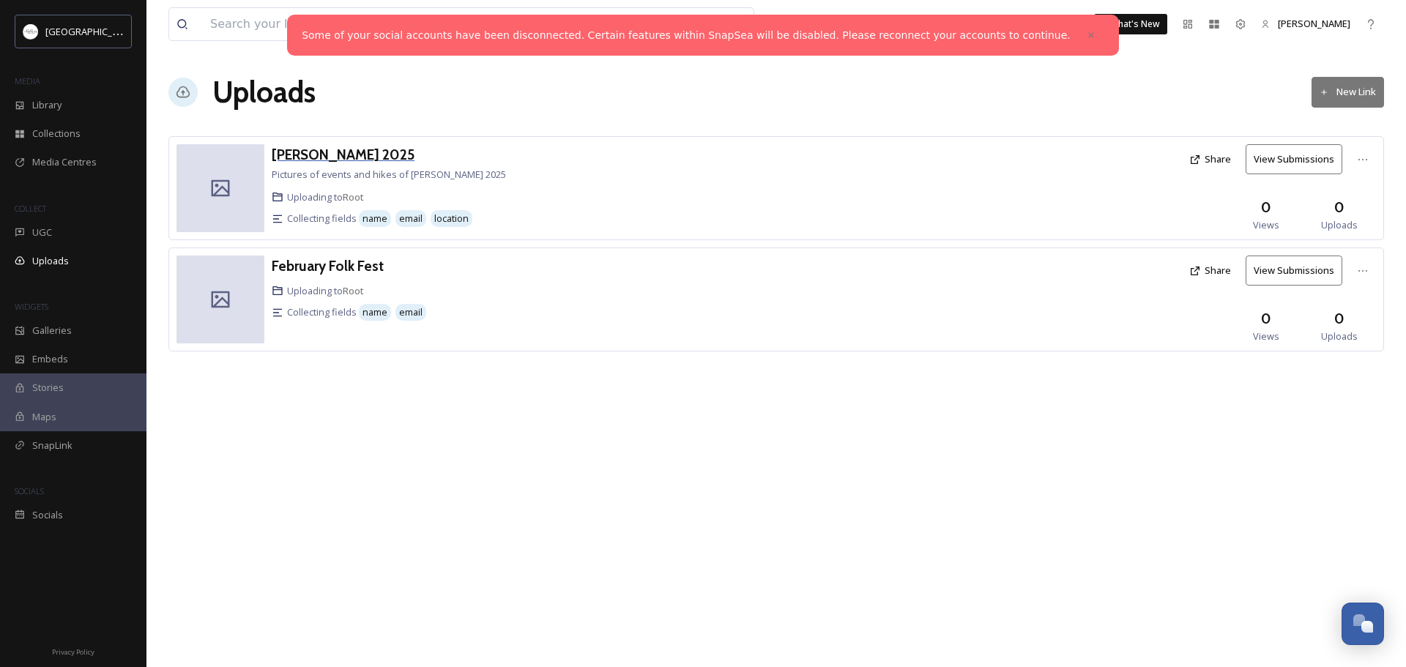
click at [306, 155] on h3 "[PERSON_NAME] 2025" at bounding box center [343, 155] width 143 height 18
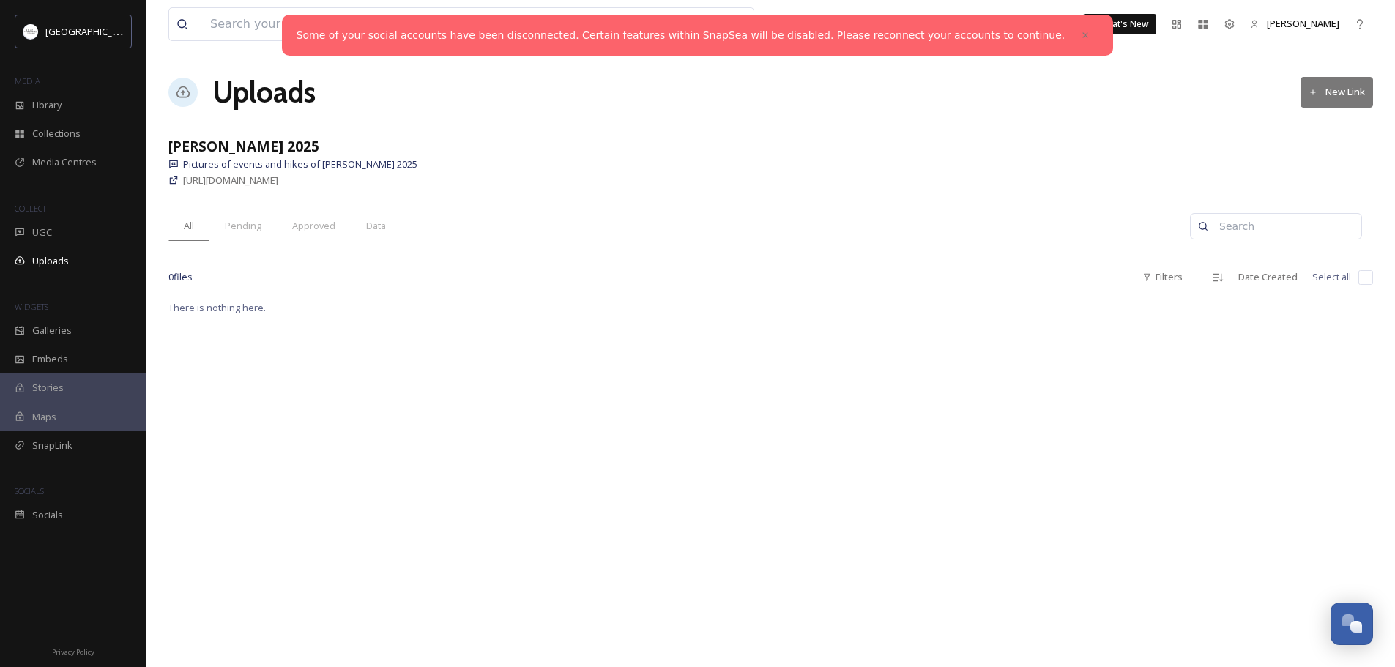
click at [279, 163] on span "Pictures of events and hikes of [PERSON_NAME] 2025" at bounding box center [300, 164] width 234 height 14
click at [171, 163] on icon at bounding box center [173, 164] width 10 height 10
click at [205, 144] on strong "[PERSON_NAME] 2025" at bounding box center [243, 146] width 151 height 20
click at [238, 90] on h1 "Uploads" at bounding box center [263, 92] width 103 height 44
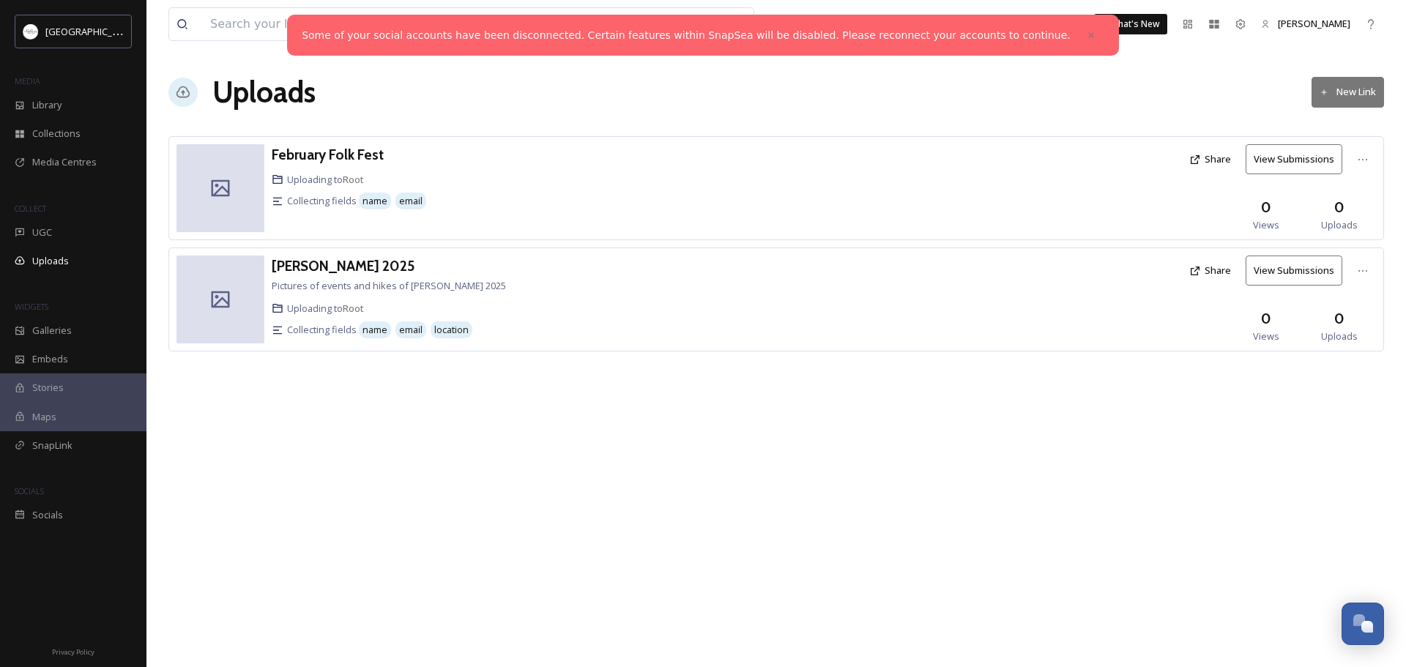
click at [1196, 272] on icon at bounding box center [1195, 271] width 12 height 12
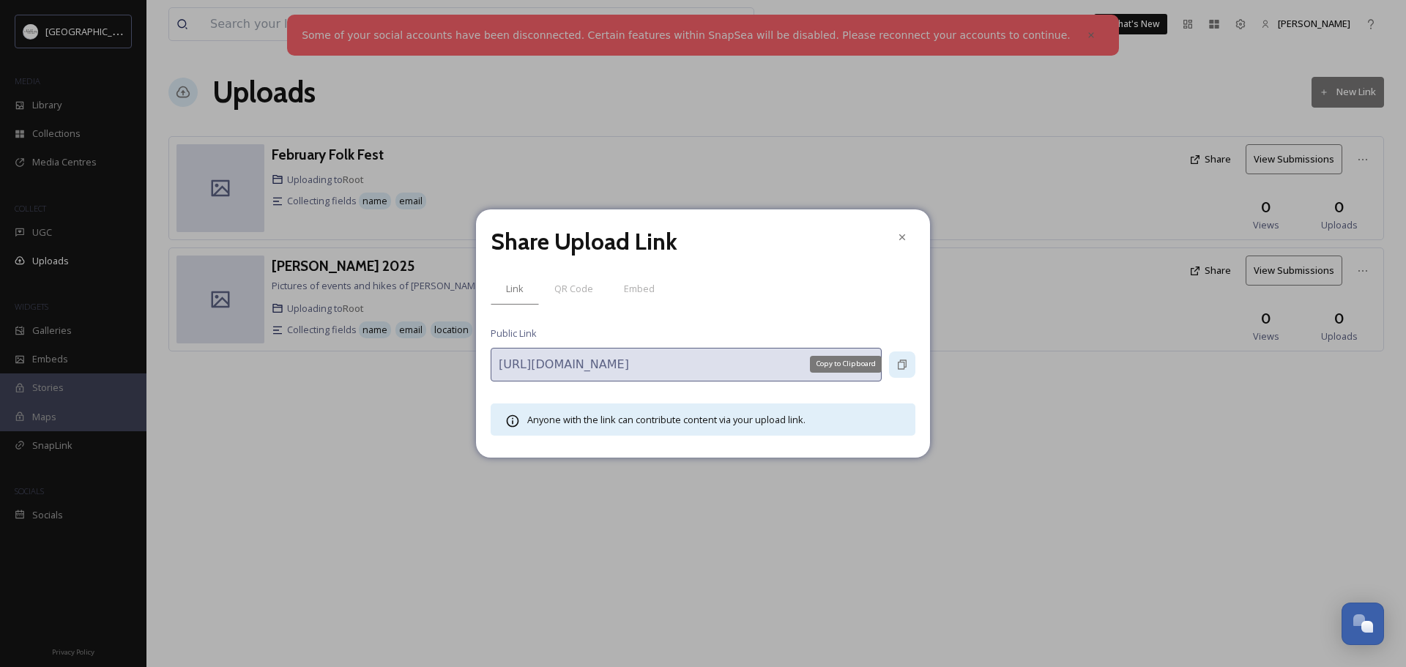
click at [899, 368] on icon at bounding box center [902, 365] width 12 height 12
